Goal: Task Accomplishment & Management: Manage account settings

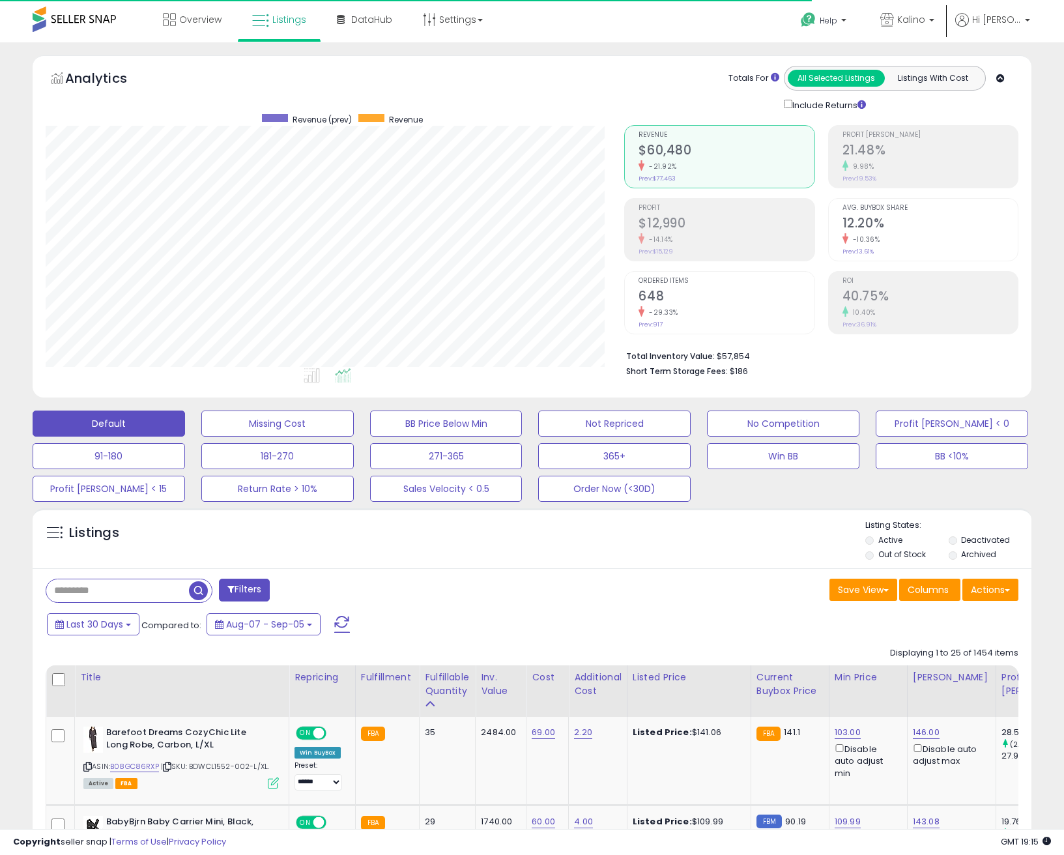
scroll to position [267, 579]
click at [128, 763] on link "B08GC86RXP" at bounding box center [134, 766] width 49 height 11
click at [191, 21] on span "Overview" at bounding box center [200, 19] width 42 height 13
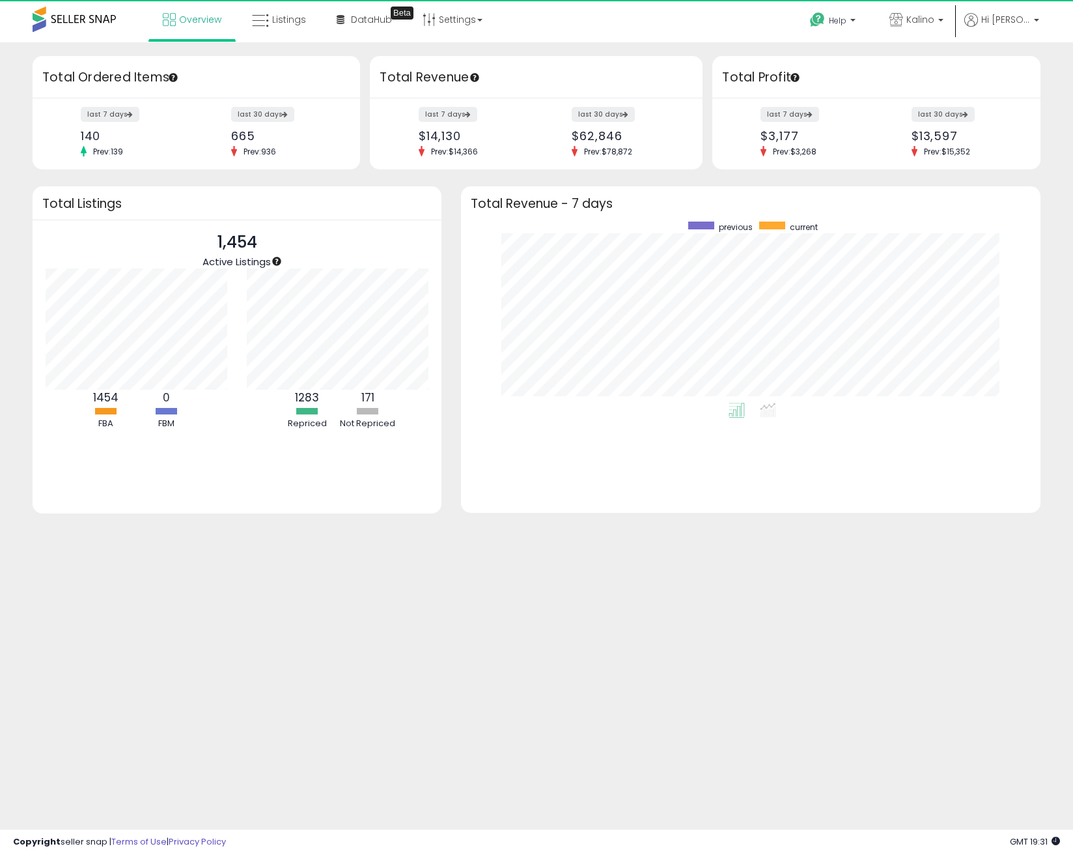
scroll to position [181, 554]
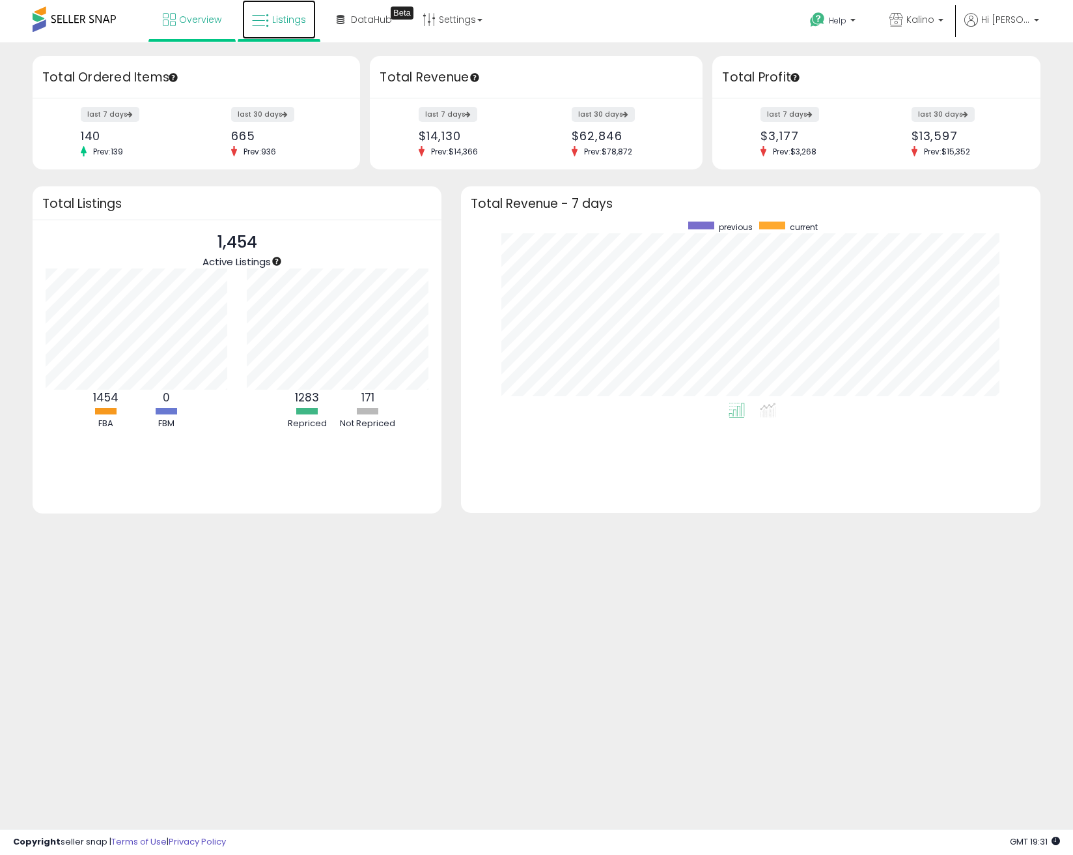
click at [277, 21] on span "Listings" at bounding box center [289, 19] width 34 height 13
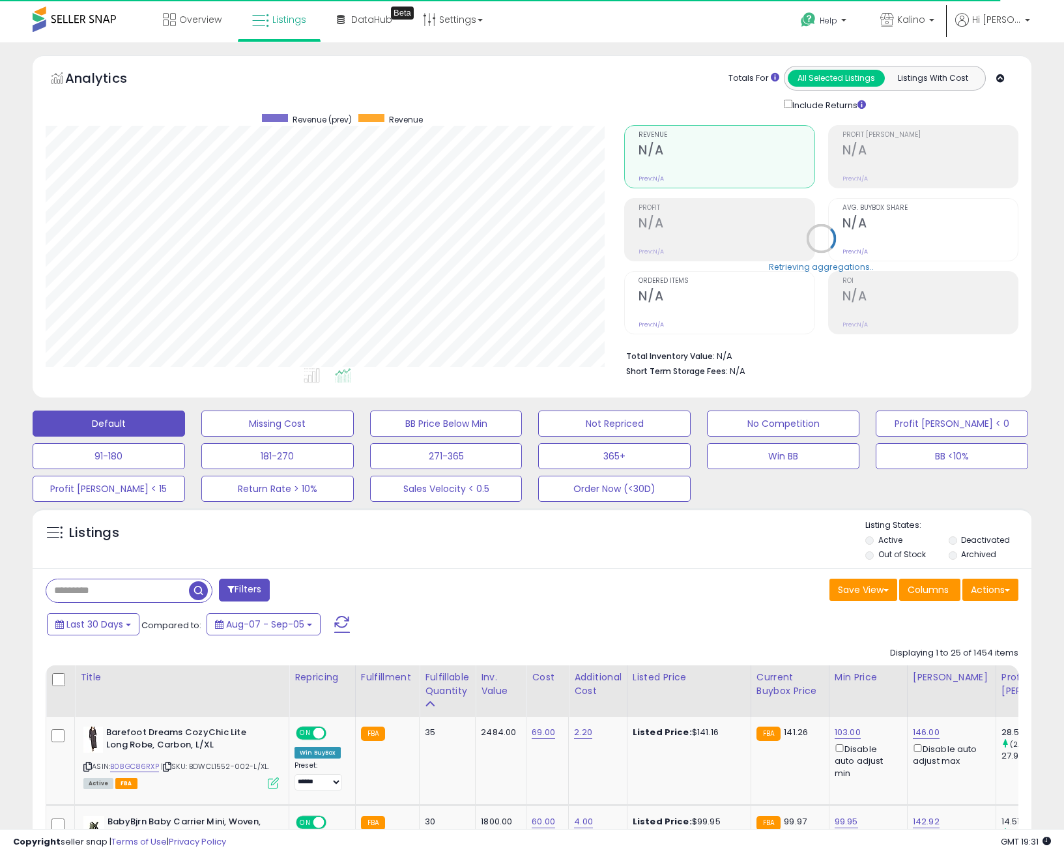
scroll to position [267, 579]
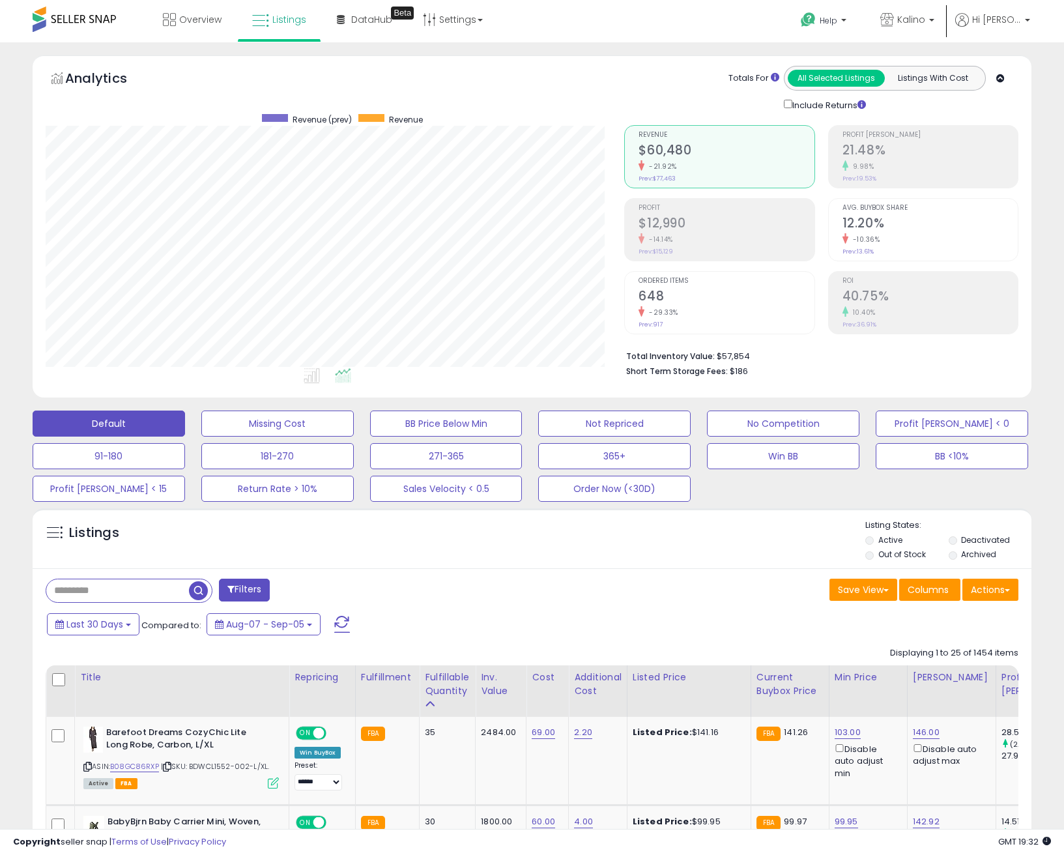
click at [193, 14] on span "Overview" at bounding box center [200, 19] width 42 height 13
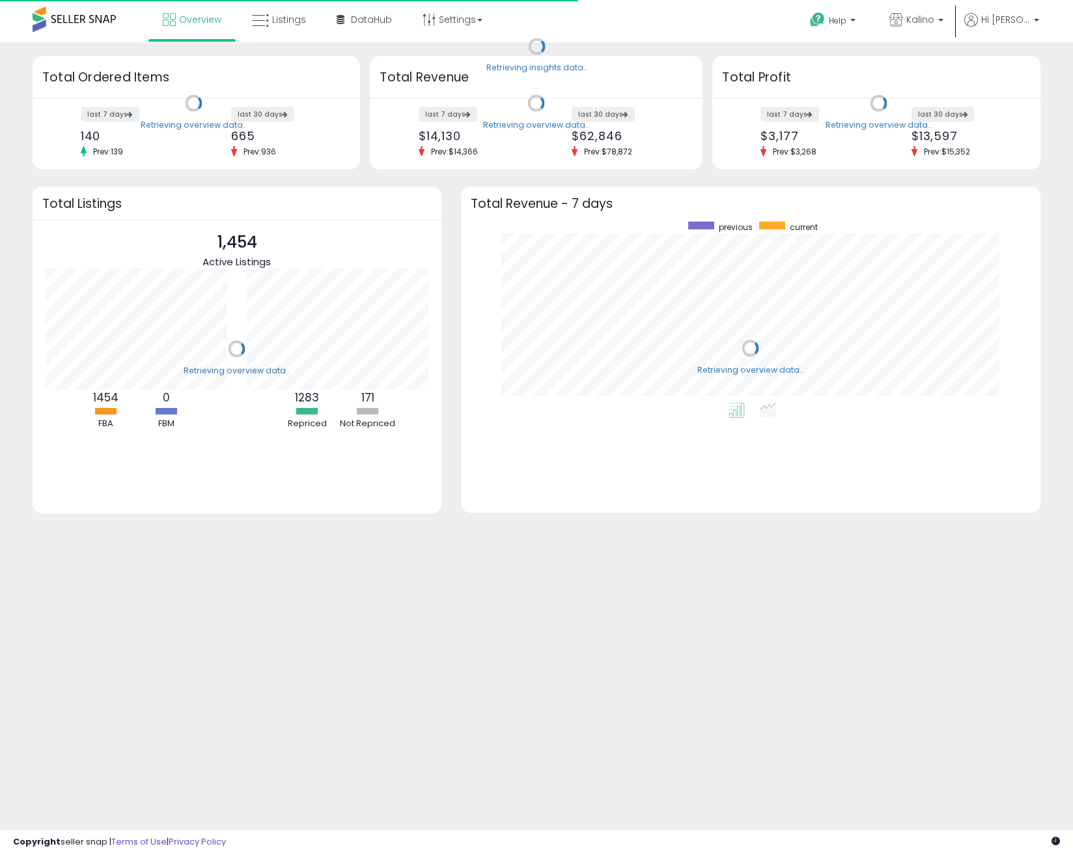
scroll to position [181, 554]
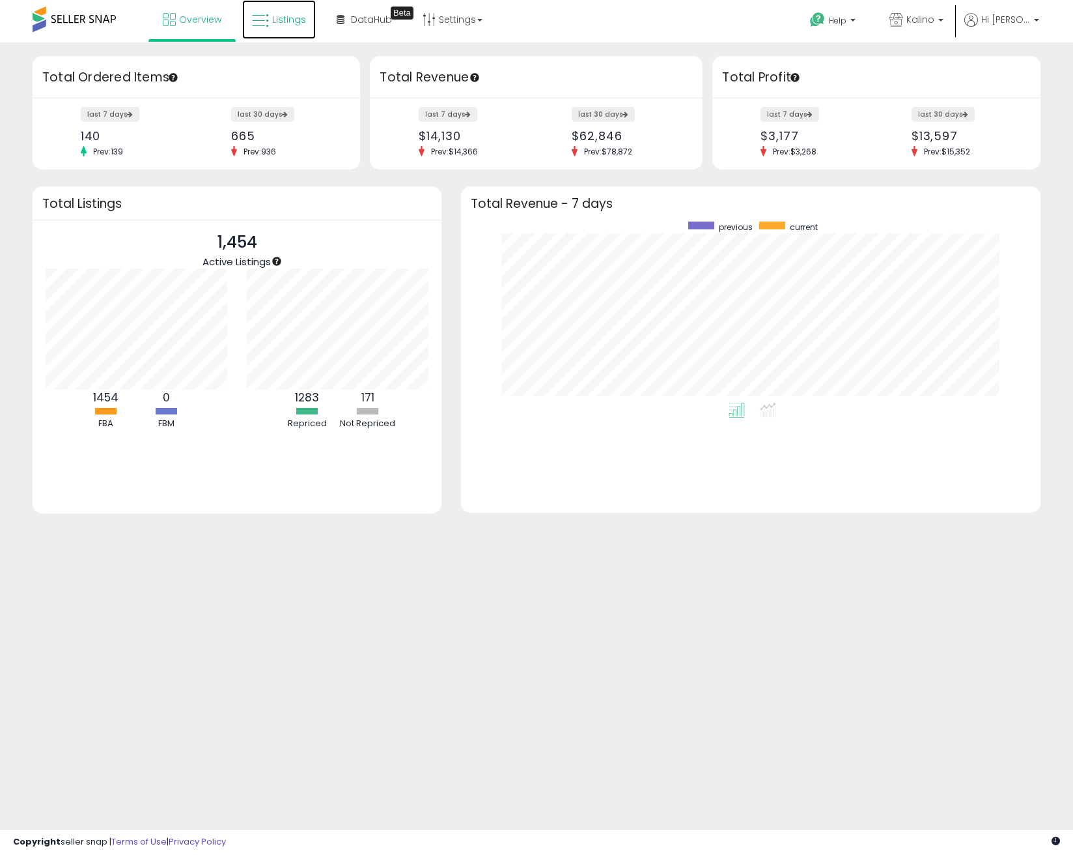
click at [289, 19] on span "Listings" at bounding box center [289, 19] width 34 height 13
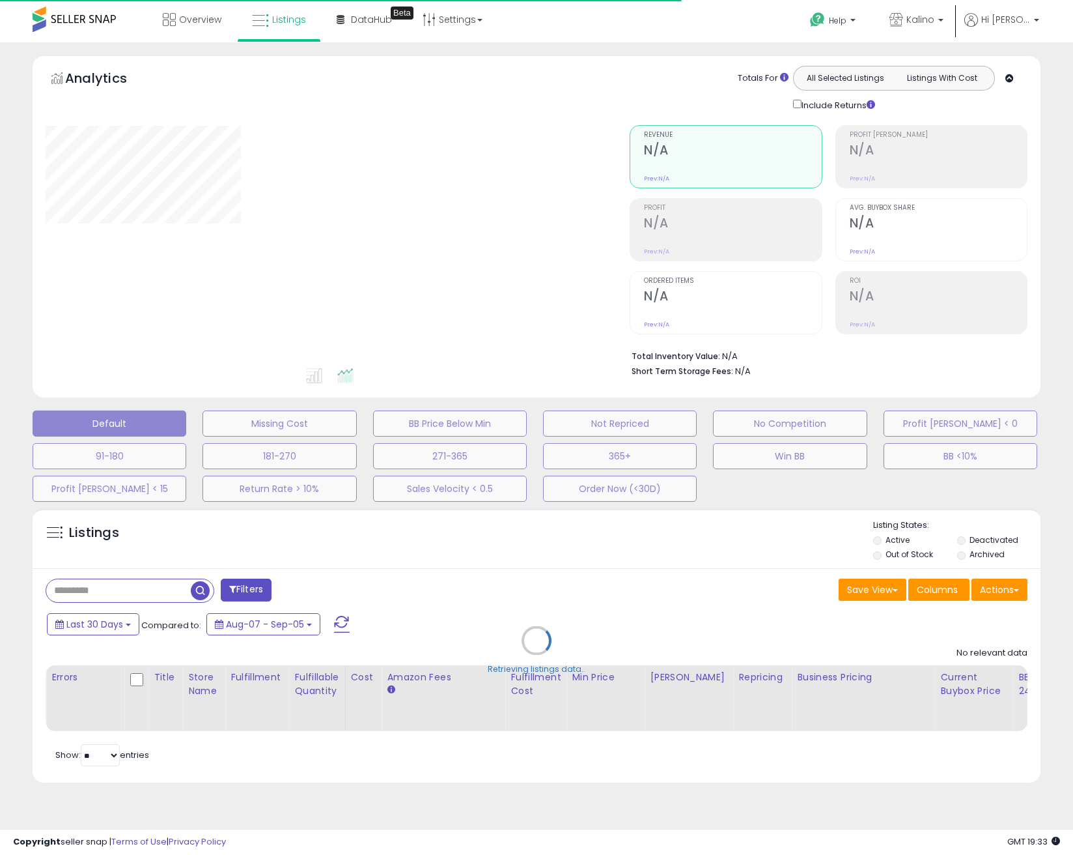
click at [1050, 92] on div "Analytics Totals For All Selected Listings Listings With Cost Include Returns" at bounding box center [537, 229] width 1028 height 348
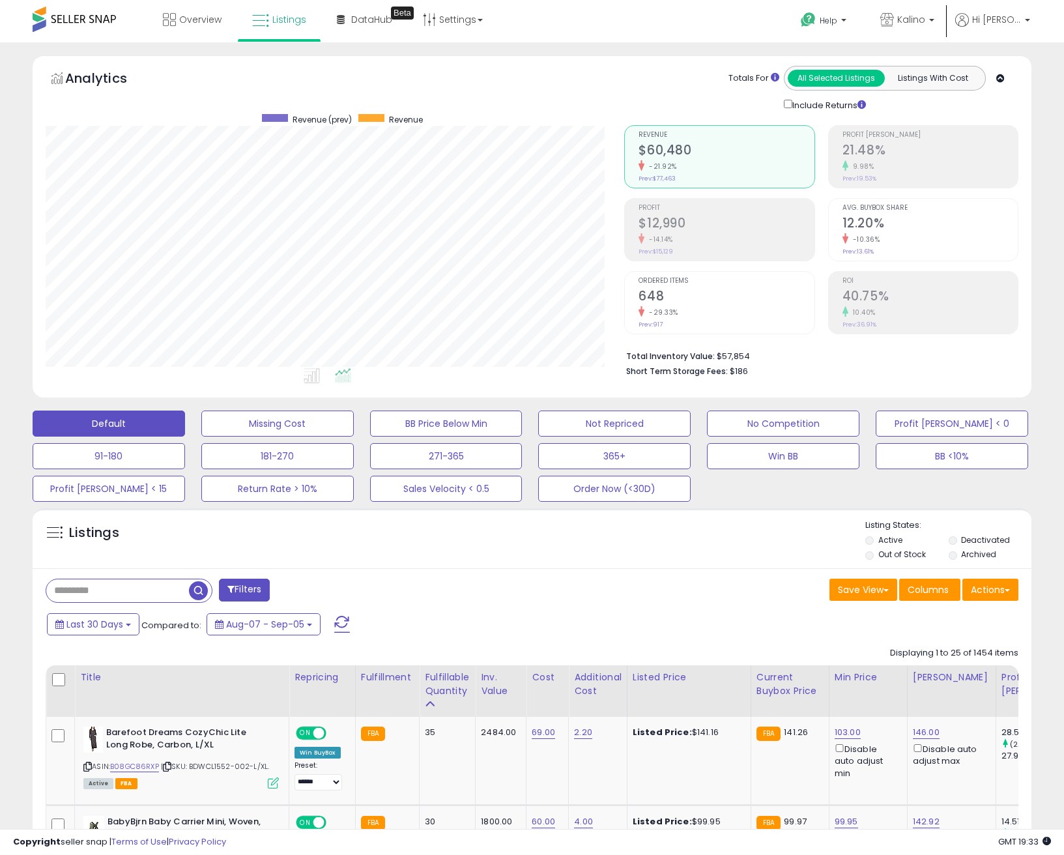
scroll to position [267, 579]
click at [492, 554] on div "Listings" at bounding box center [532, 541] width 999 height 44
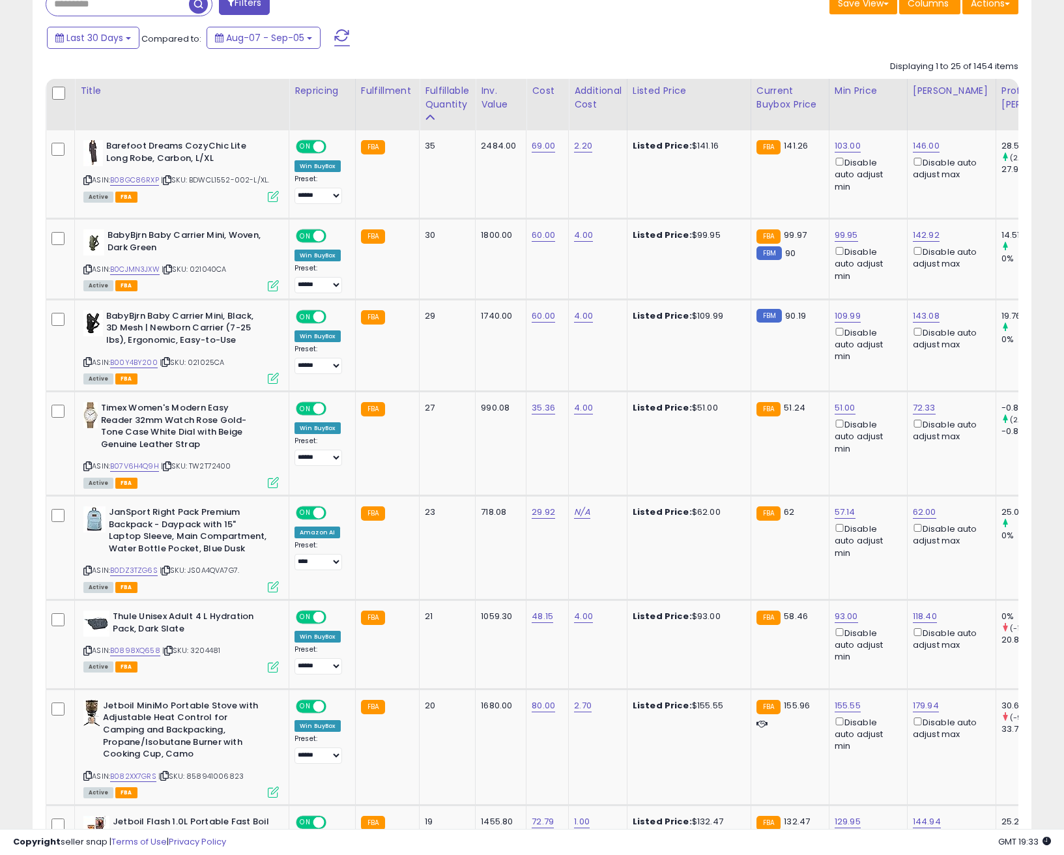
scroll to position [521, 0]
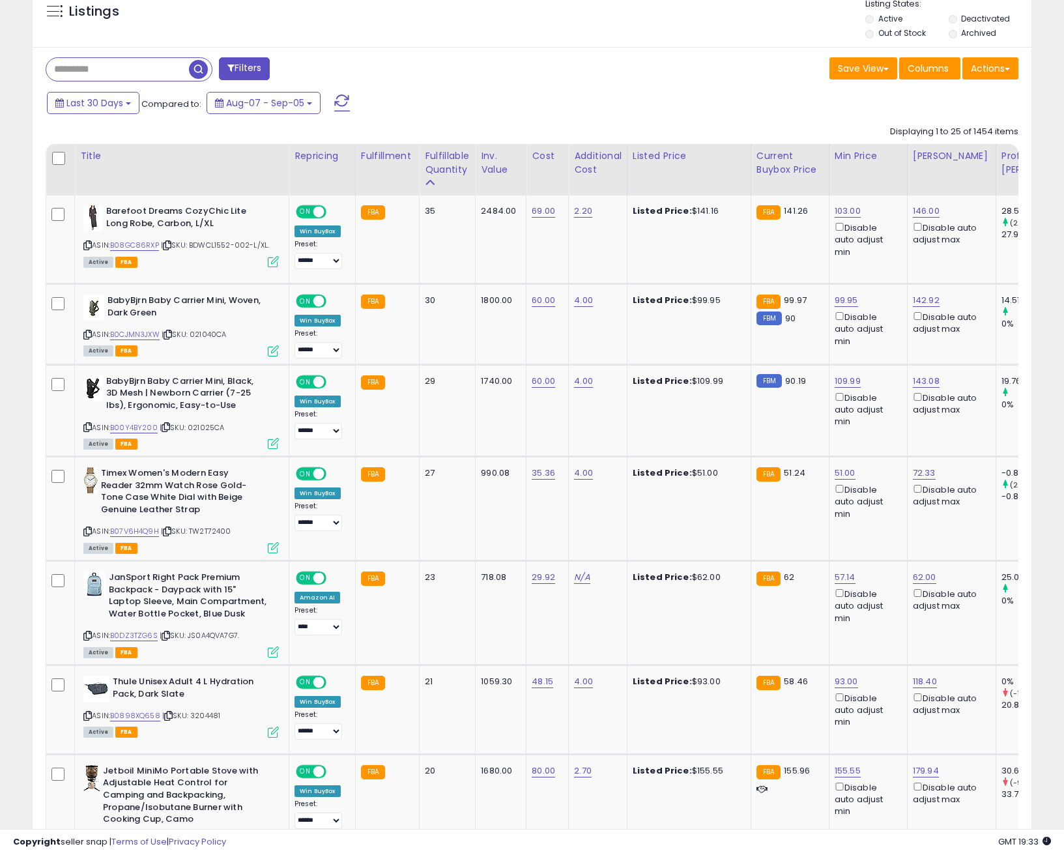
click at [530, 73] on div "Filters" at bounding box center [284, 70] width 496 height 26
